Goal: Task Accomplishment & Management: Use online tool/utility

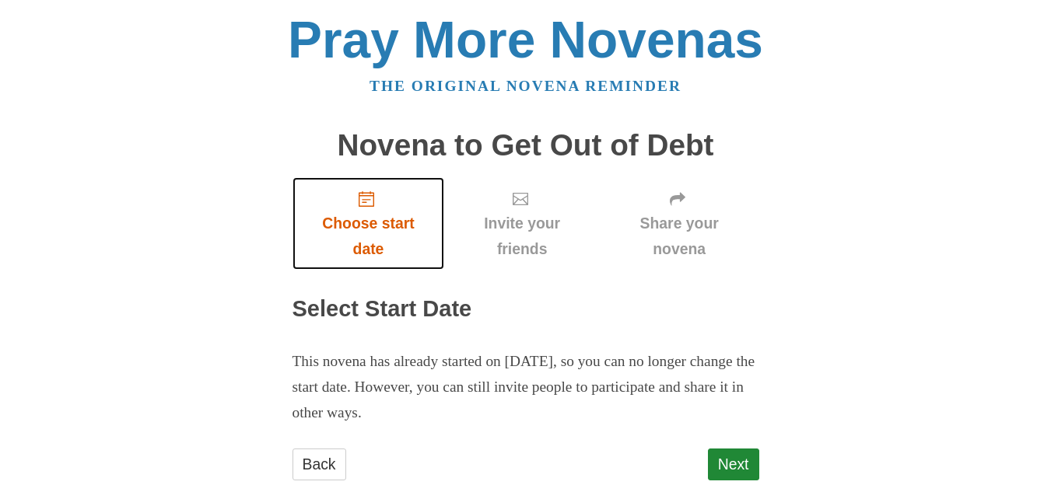
click at [369, 219] on span "Choose start date" at bounding box center [368, 236] width 121 height 51
click at [359, 228] on span "Choose start date" at bounding box center [368, 236] width 121 height 51
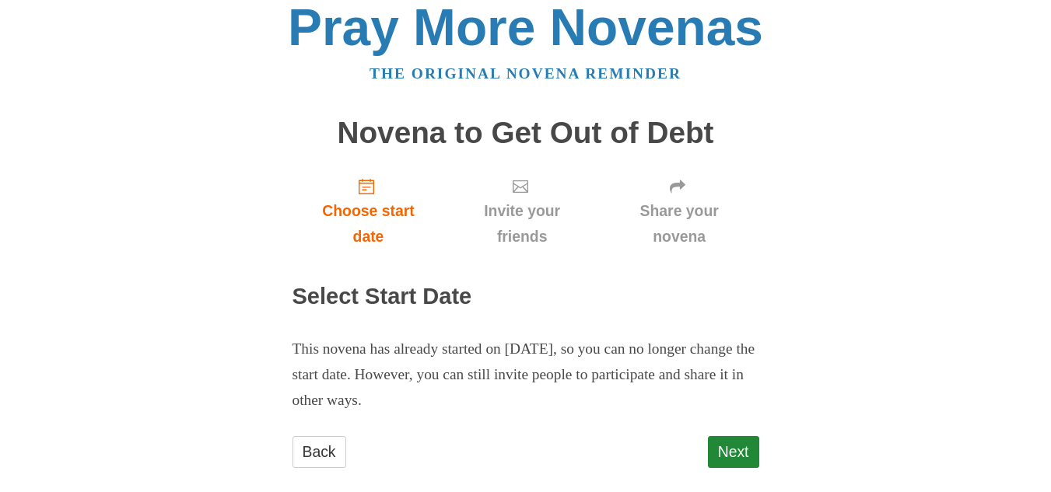
scroll to position [33, 0]
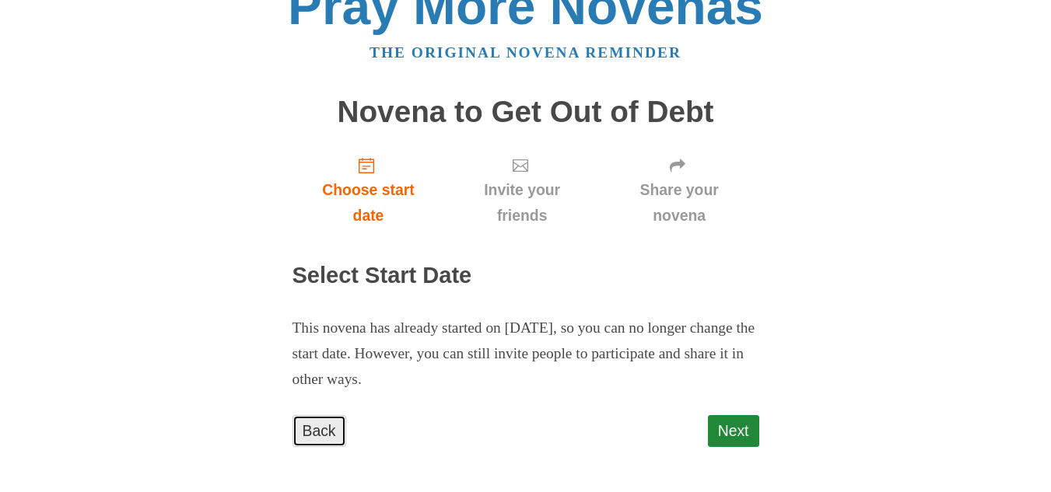
click at [321, 430] on link "Back" at bounding box center [319, 431] width 54 height 32
